Goal: Task Accomplishment & Management: Manage account settings

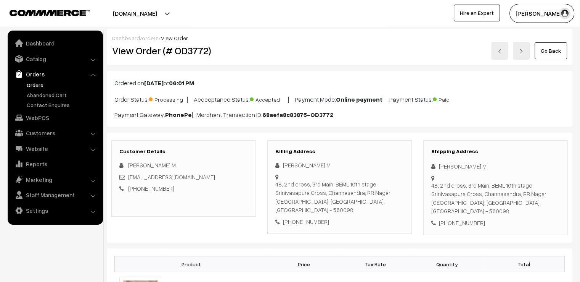
click at [550, 49] on link "Go Back" at bounding box center [551, 50] width 32 height 17
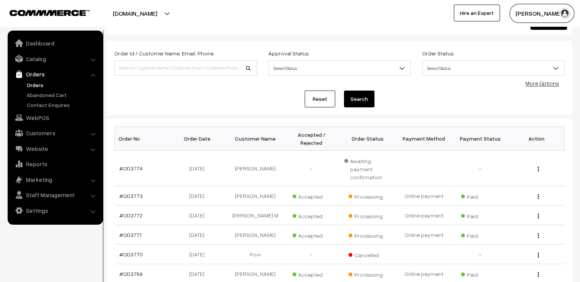
scroll to position [31, 0]
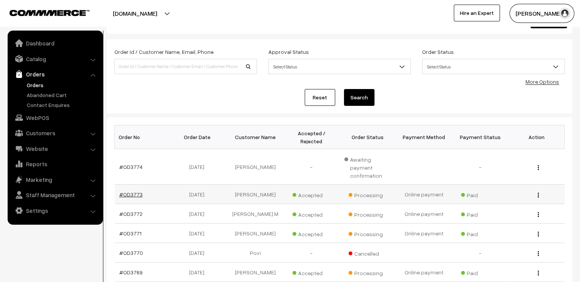
click at [135, 191] on link "#OD3773" at bounding box center [130, 194] width 23 height 6
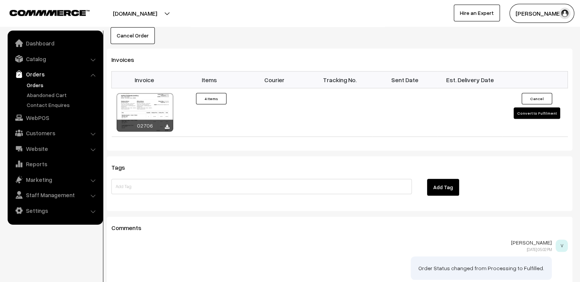
scroll to position [654, 0]
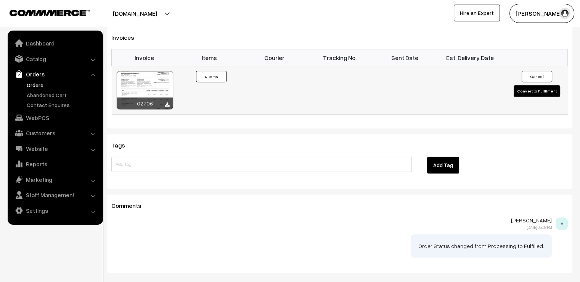
click at [534, 85] on button "Convert to Fulfilment" at bounding box center [537, 90] width 47 height 11
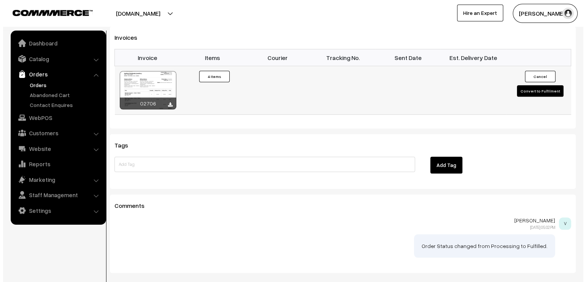
scroll to position [656, 0]
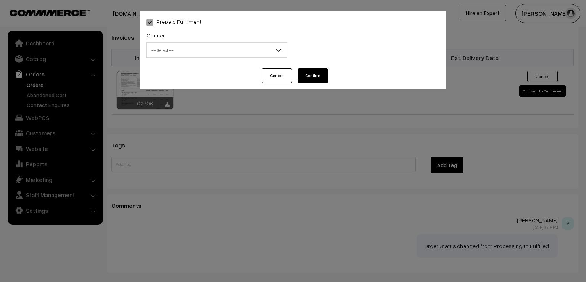
click at [182, 60] on div "Courier -- Select -- DTDC ST Courier India Post Professional Courier Self Pick …" at bounding box center [217, 47] width 152 height 32
click at [192, 56] on span "-- Select --" at bounding box center [217, 49] width 140 height 13
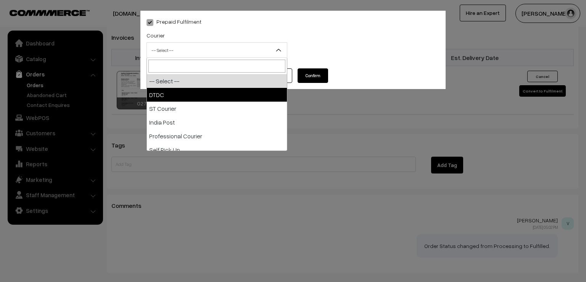
select select "1"
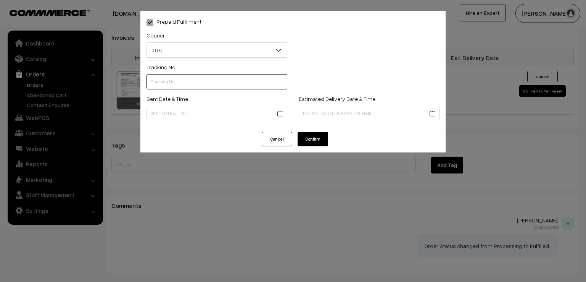
click at [183, 82] on input "text" at bounding box center [216, 81] width 141 height 15
type input "d"
type input "D1005274191"
click at [209, 121] on div "Sent Date & Time" at bounding box center [217, 110] width 152 height 32
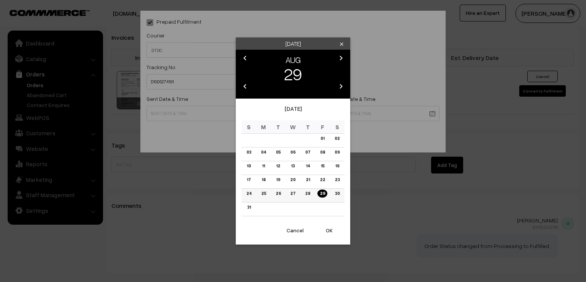
click at [306, 194] on link "28" at bounding box center [308, 193] width 10 height 8
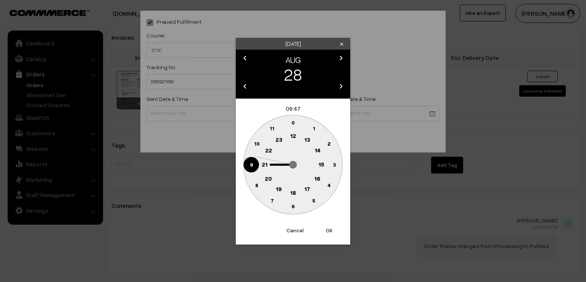
click at [248, 167] on circle at bounding box center [251, 164] width 16 height 16
click at [291, 122] on text "0" at bounding box center [292, 122] width 3 height 6
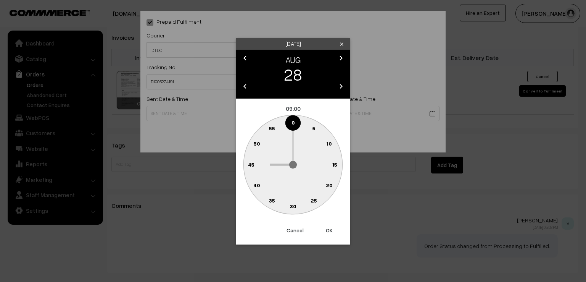
type input "28-08-2025 09:00"
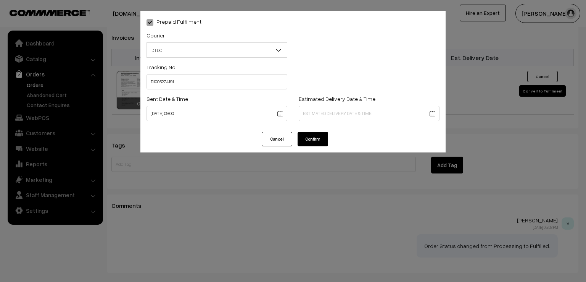
click at [312, 139] on button "Confirm" at bounding box center [313, 139] width 31 height 14
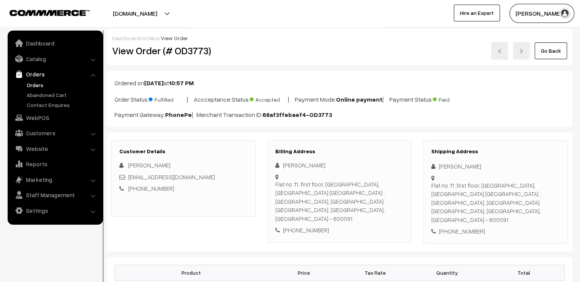
click at [545, 53] on link "Go Back" at bounding box center [551, 50] width 32 height 17
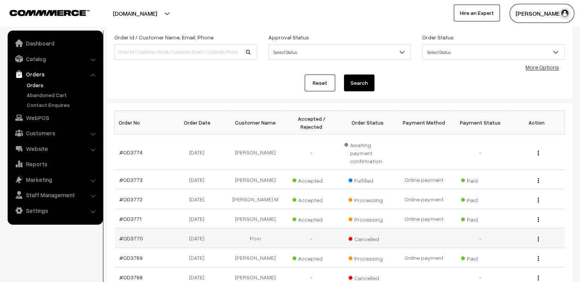
scroll to position [45, 0]
click at [128, 196] on link "#OD3772" at bounding box center [130, 199] width 23 height 6
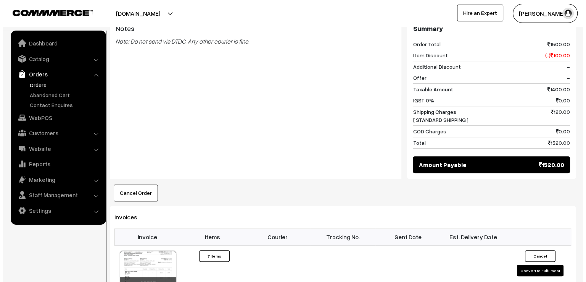
scroll to position [641, 0]
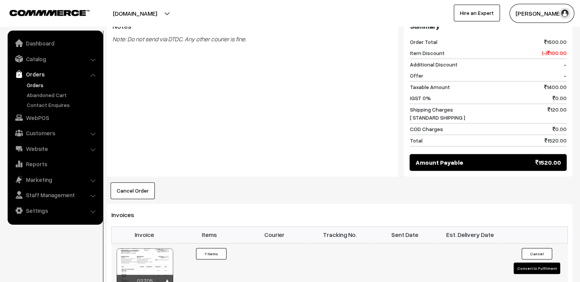
click at [521, 262] on button "Convert to Fulfilment" at bounding box center [537, 267] width 47 height 11
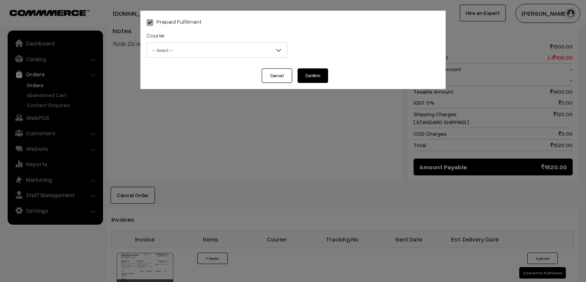
click at [193, 55] on span "-- Select --" at bounding box center [217, 49] width 140 height 13
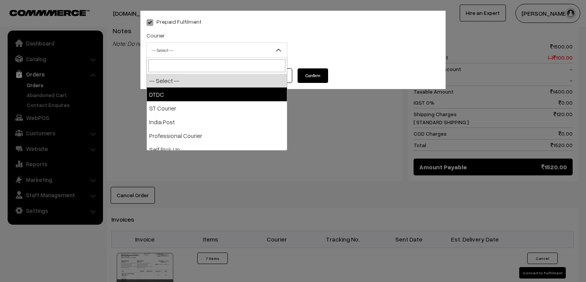
select select "1"
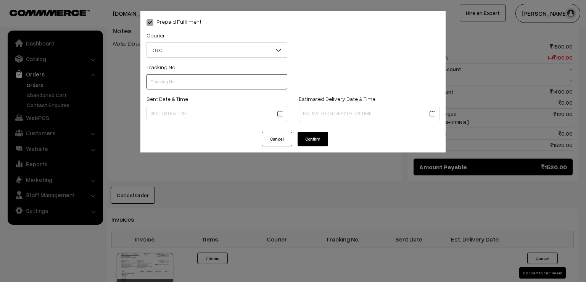
click at [180, 81] on input "text" at bounding box center [216, 81] width 141 height 15
type input "7D115989883"
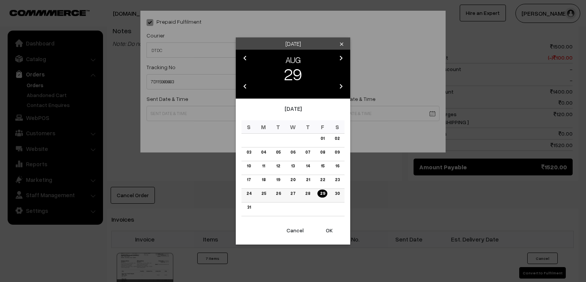
click at [304, 194] on link "28" at bounding box center [308, 193] width 10 height 8
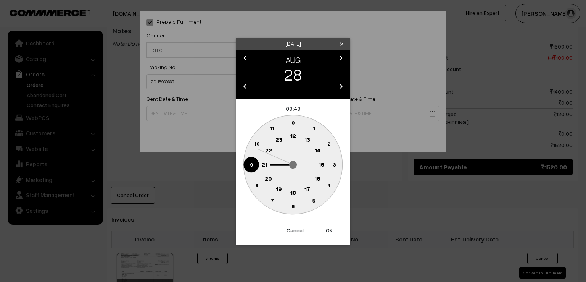
click at [249, 161] on circle at bounding box center [251, 164] width 16 height 16
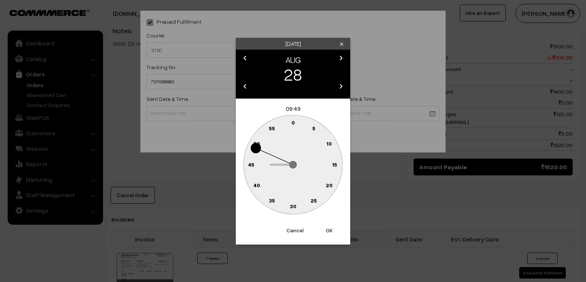
click at [293, 122] on text "0" at bounding box center [292, 122] width 3 height 6
type input "28-08-2025 09:00"
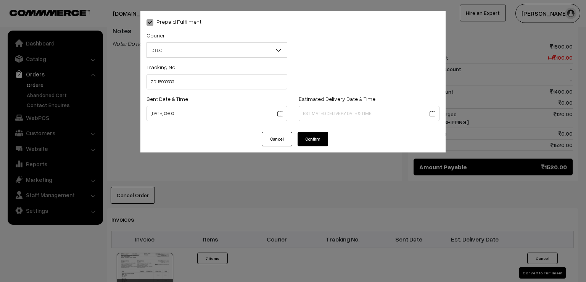
click at [309, 140] on button "Confirm" at bounding box center [313, 139] width 31 height 14
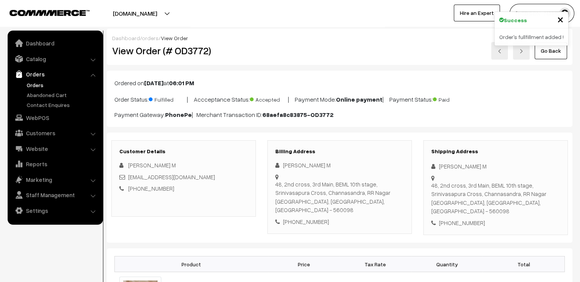
click at [545, 50] on link "Go Back" at bounding box center [551, 50] width 32 height 17
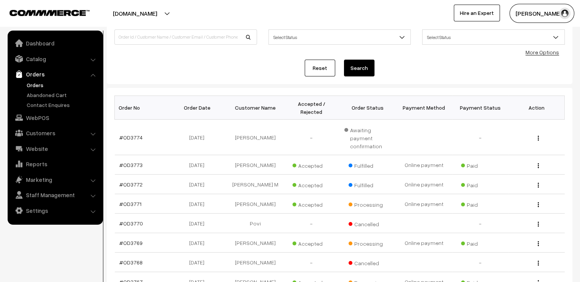
scroll to position [61, 0]
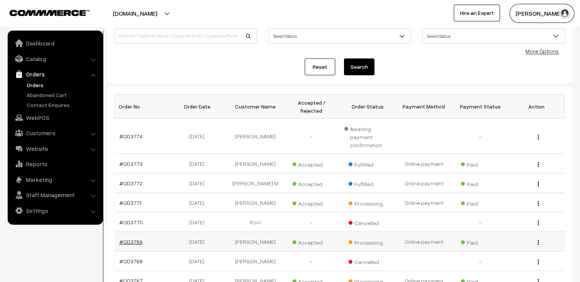
click at [134, 238] on link "#OD3769" at bounding box center [130, 241] width 23 height 6
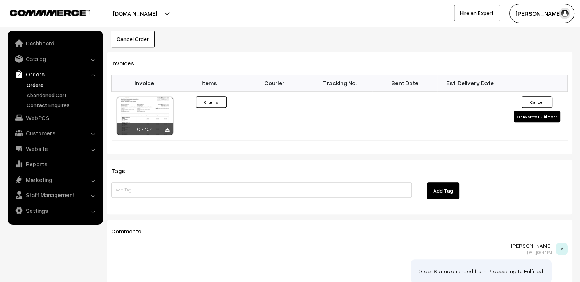
scroll to position [748, 0]
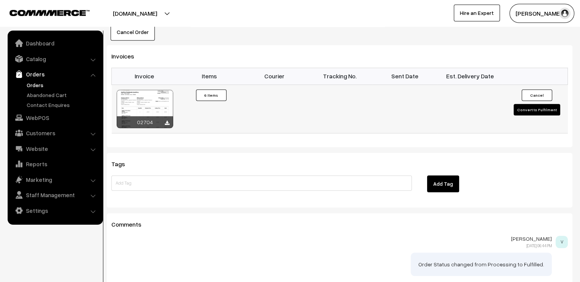
click at [525, 104] on button "Convert to Fulfilment" at bounding box center [537, 109] width 47 height 11
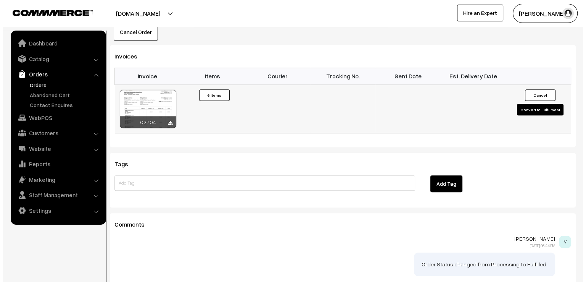
scroll to position [752, 0]
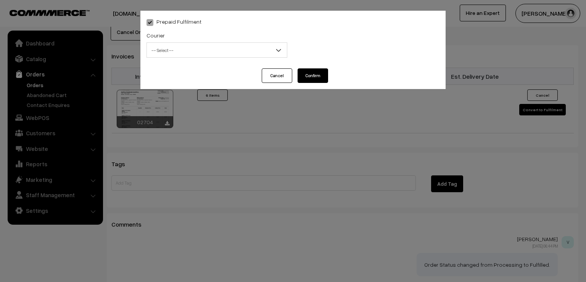
click at [157, 48] on span "-- Select --" at bounding box center [217, 49] width 140 height 13
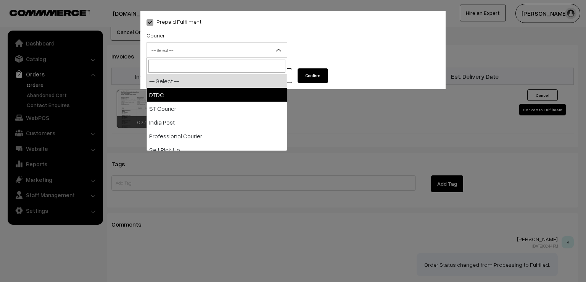
select select "1"
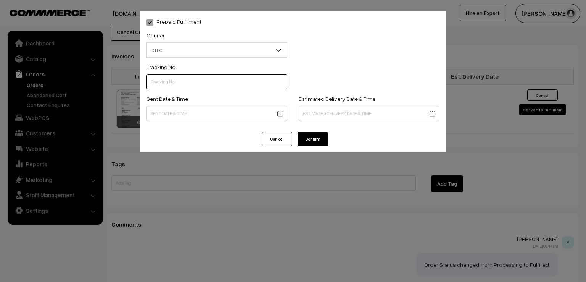
click at [168, 86] on input "text" at bounding box center [216, 81] width 141 height 15
type input "7D115989890"
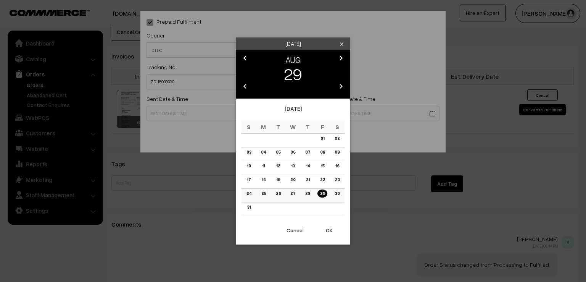
click at [310, 193] on link "28" at bounding box center [308, 193] width 10 height 8
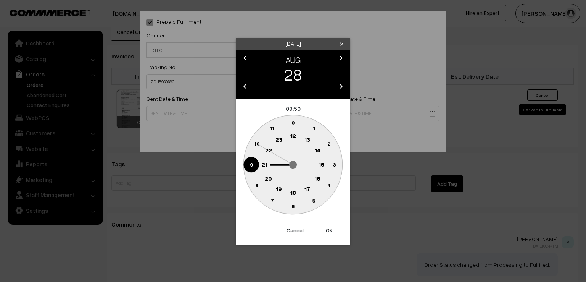
click at [250, 162] on text "9" at bounding box center [251, 164] width 3 height 6
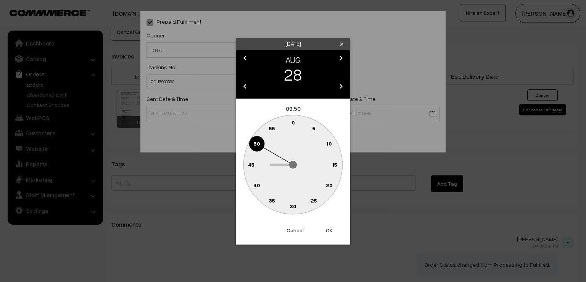
click at [293, 124] on text "0" at bounding box center [292, 122] width 3 height 6
type input "28-08-2025 09:00"
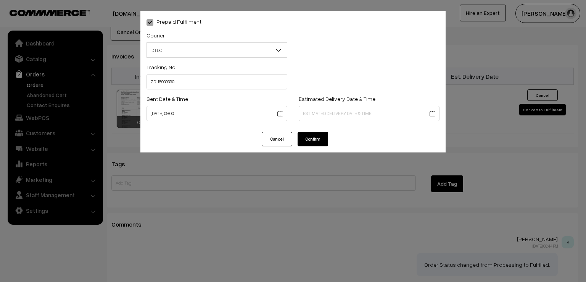
click at [317, 141] on button "Confirm" at bounding box center [313, 139] width 31 height 14
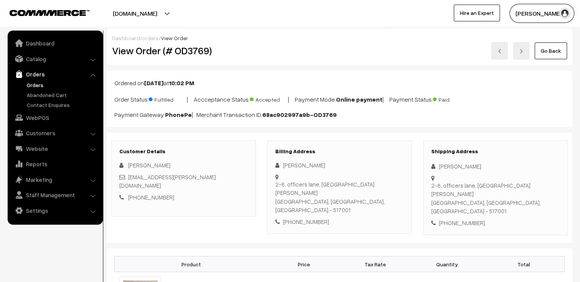
click at [544, 58] on link "Go Back" at bounding box center [551, 50] width 32 height 17
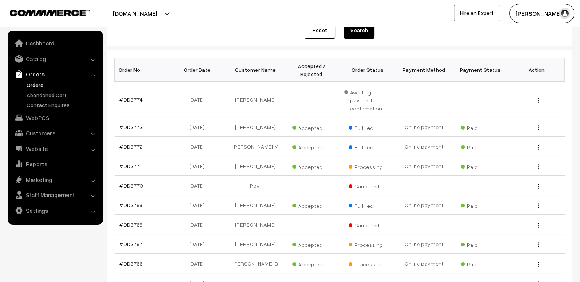
scroll to position [183, 0]
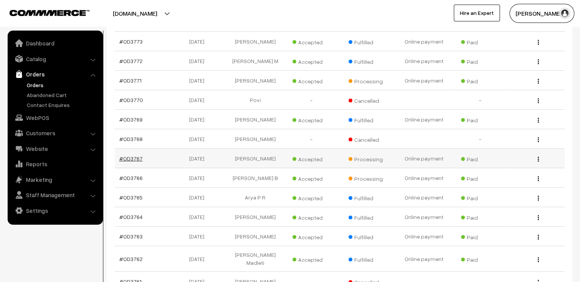
click at [138, 155] on link "#OD3767" at bounding box center [130, 158] width 23 height 6
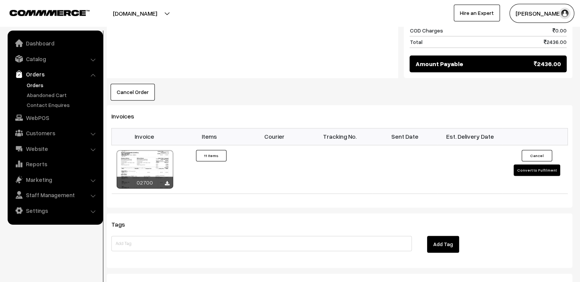
scroll to position [992, 0]
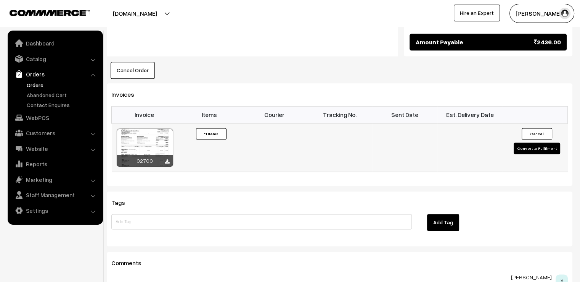
click at [534, 142] on button "Convert to Fulfilment" at bounding box center [537, 147] width 47 height 11
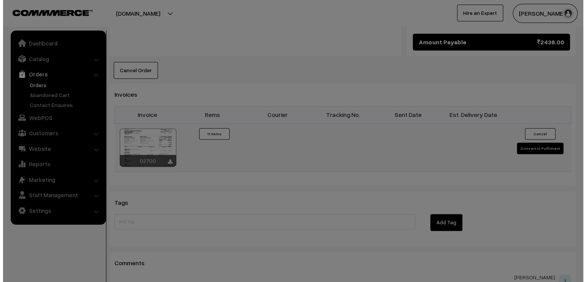
scroll to position [999, 0]
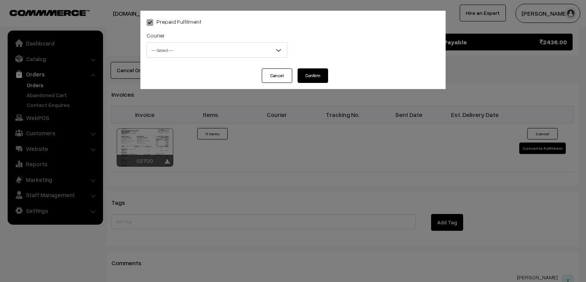
click at [254, 47] on span "-- Select --" at bounding box center [217, 49] width 140 height 13
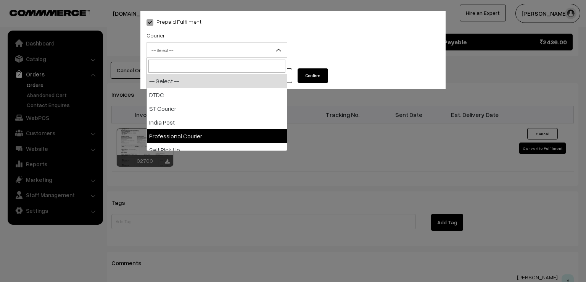
select select "4"
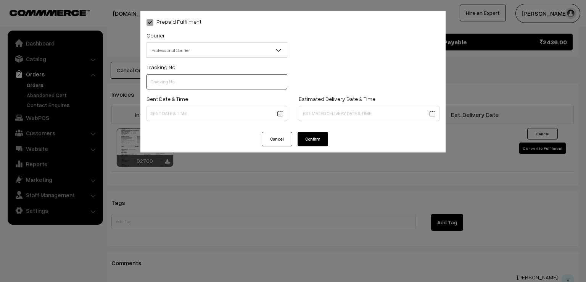
click at [193, 79] on input "text" at bounding box center [216, 81] width 141 height 15
type input "EDQ26397359"
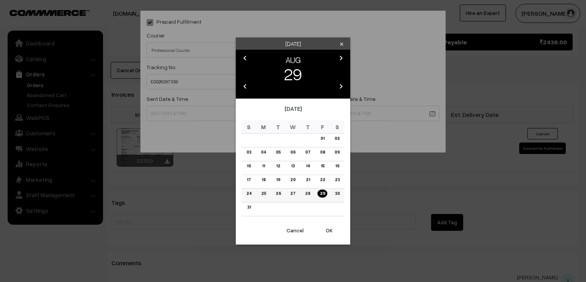
click at [311, 195] on link "28" at bounding box center [308, 193] width 10 height 8
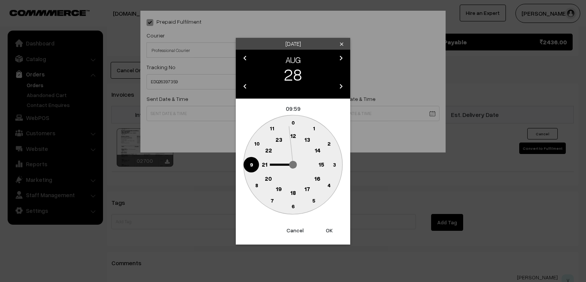
click at [251, 159] on circle at bounding box center [251, 164] width 16 height 16
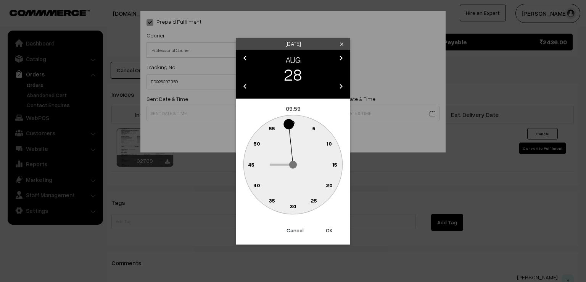
click at [291, 122] on text "0" at bounding box center [292, 122] width 3 height 6
type input "28-08-2025 09:00"
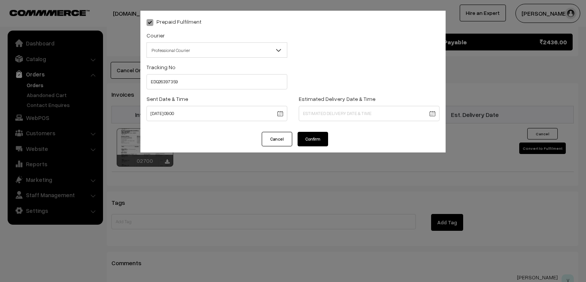
click at [313, 140] on button "Confirm" at bounding box center [313, 139] width 31 height 14
